Goal: Navigation & Orientation: Find specific page/section

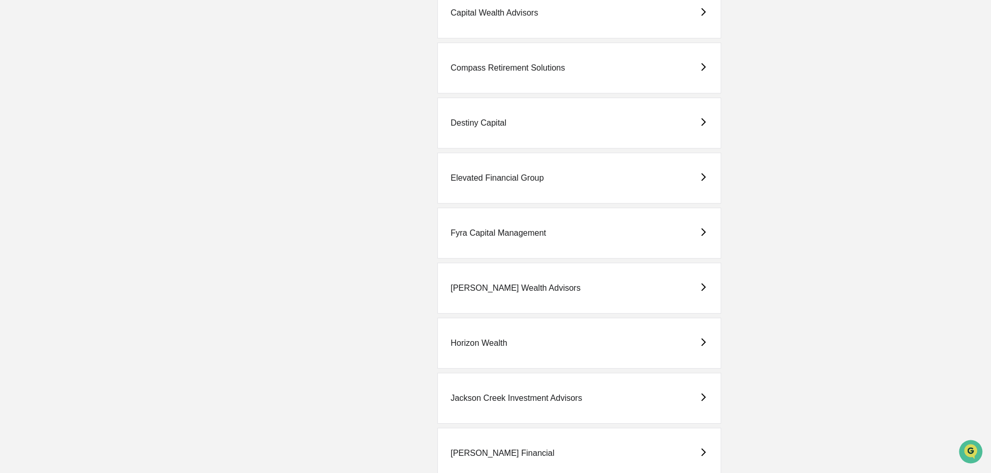
scroll to position [675, 0]
click at [498, 231] on div "Fyra Capital Management" at bounding box center [499, 231] width 96 height 9
